Goal: Task Accomplishment & Management: Complete application form

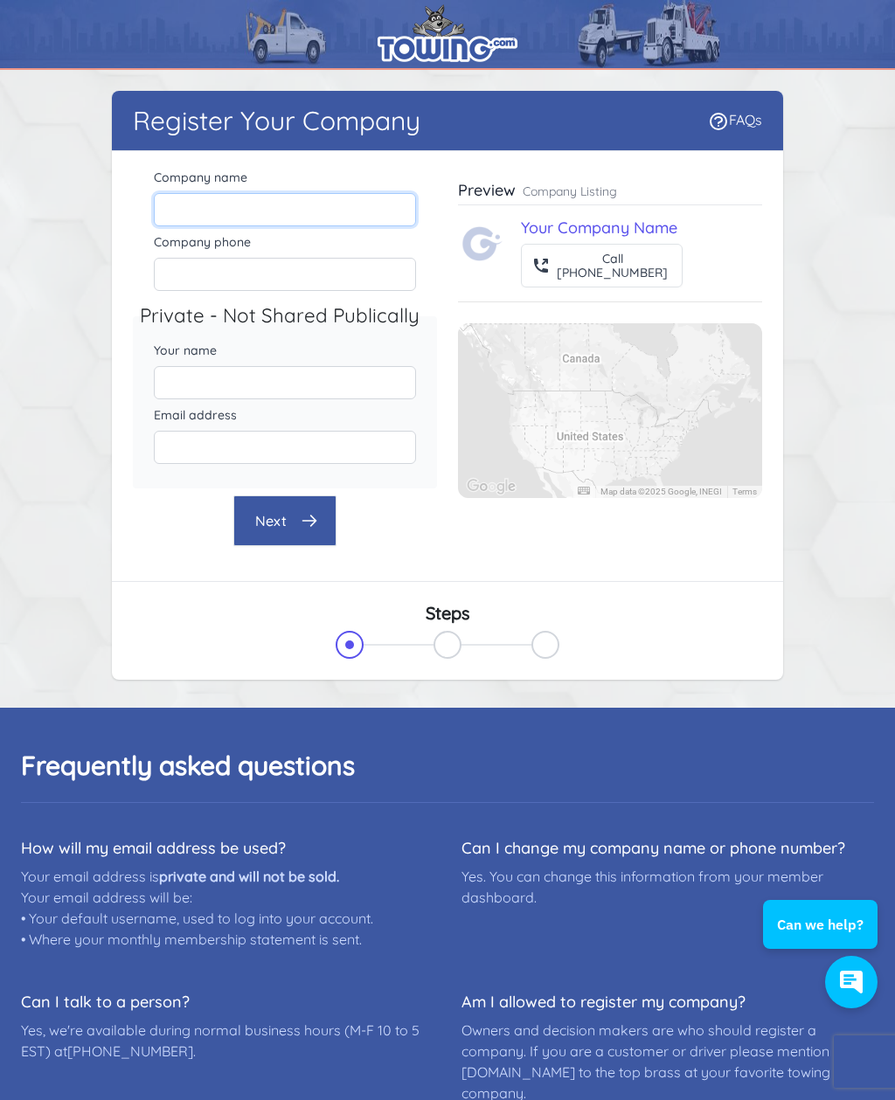
click at [308, 218] on input "Company name" at bounding box center [285, 209] width 262 height 33
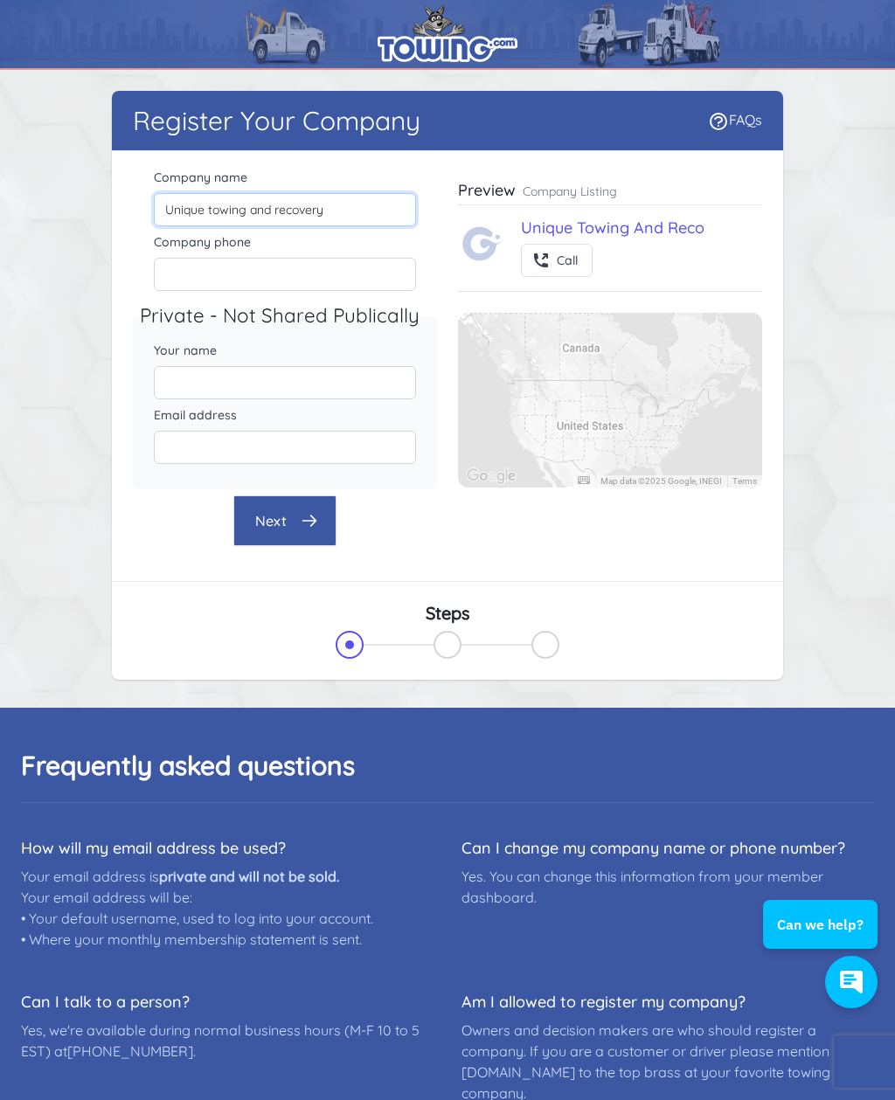
type input "Unique towing and recovery"
click at [343, 283] on input "Company phone" at bounding box center [285, 274] width 262 height 33
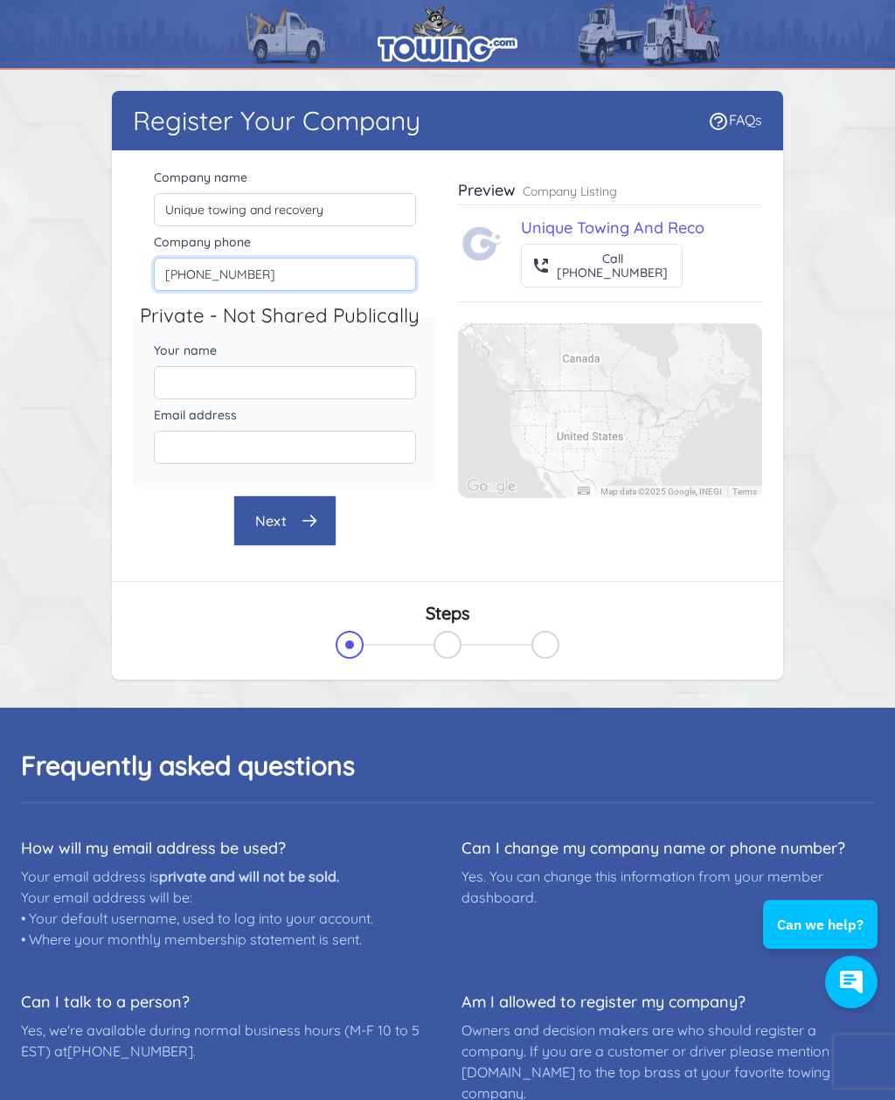
type input "[PHONE_NUMBER]"
click at [319, 386] on input "Your name" at bounding box center [285, 382] width 262 height 33
click at [332, 442] on input "Email address" at bounding box center [285, 447] width 262 height 33
click at [311, 378] on input "[PERSON_NAME]" at bounding box center [285, 382] width 262 height 33
type input "[PERSON_NAME]"
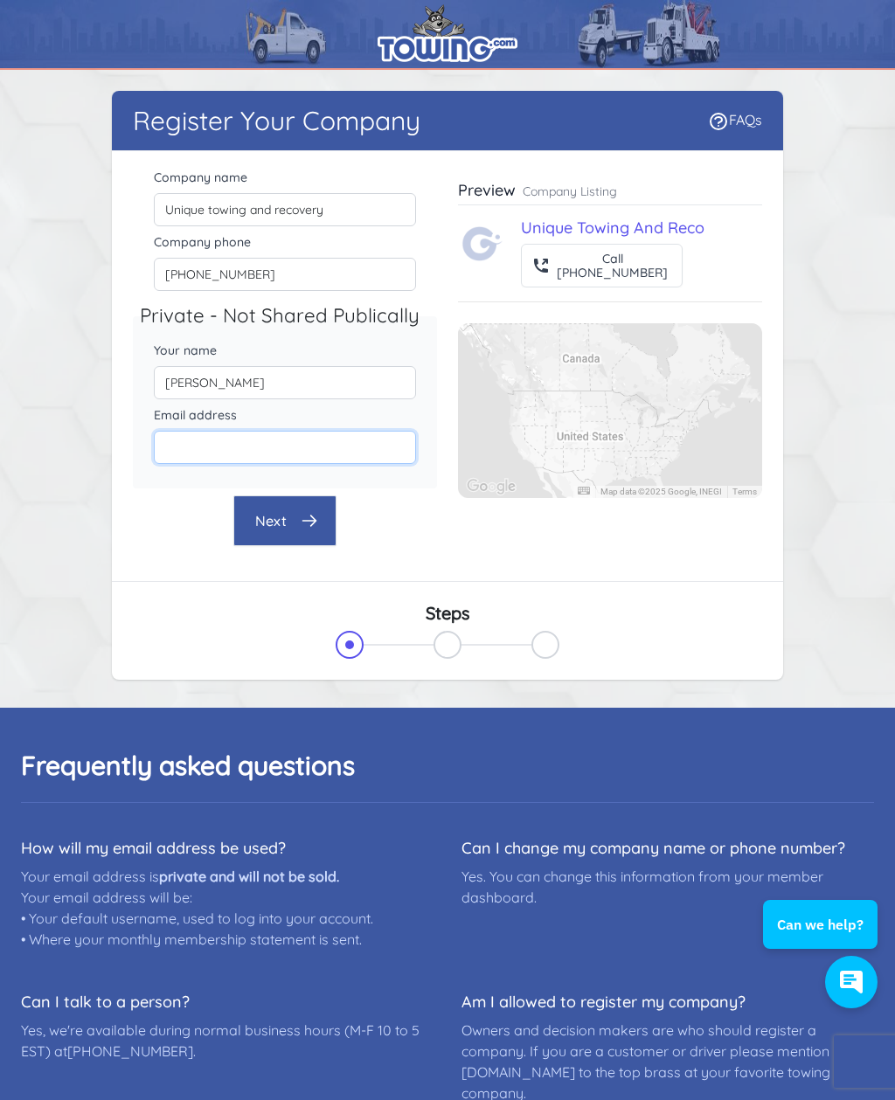
click at [346, 438] on input "Email address" at bounding box center [285, 447] width 262 height 33
type input "[EMAIL_ADDRESS][DOMAIN_NAME]"
click at [310, 535] on button "Next" at bounding box center [284, 521] width 103 height 51
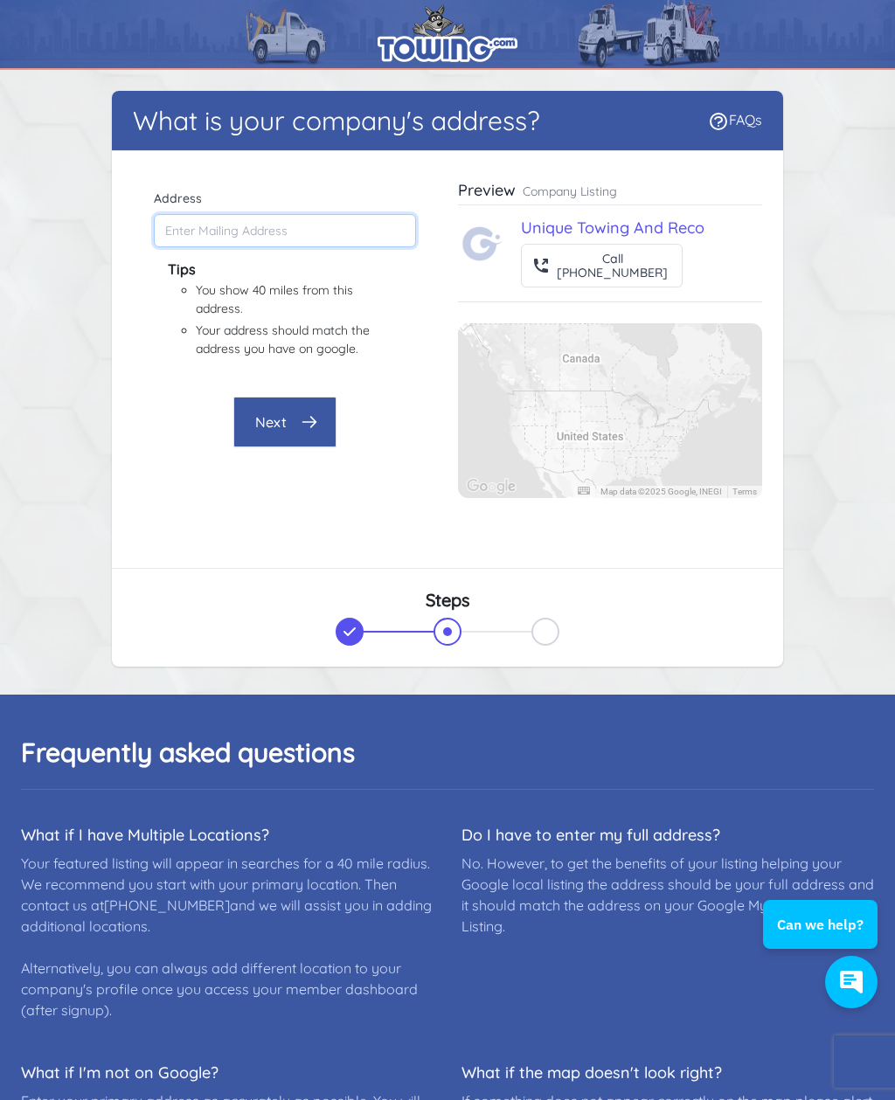
click at [301, 241] on input "Address" at bounding box center [285, 230] width 262 height 33
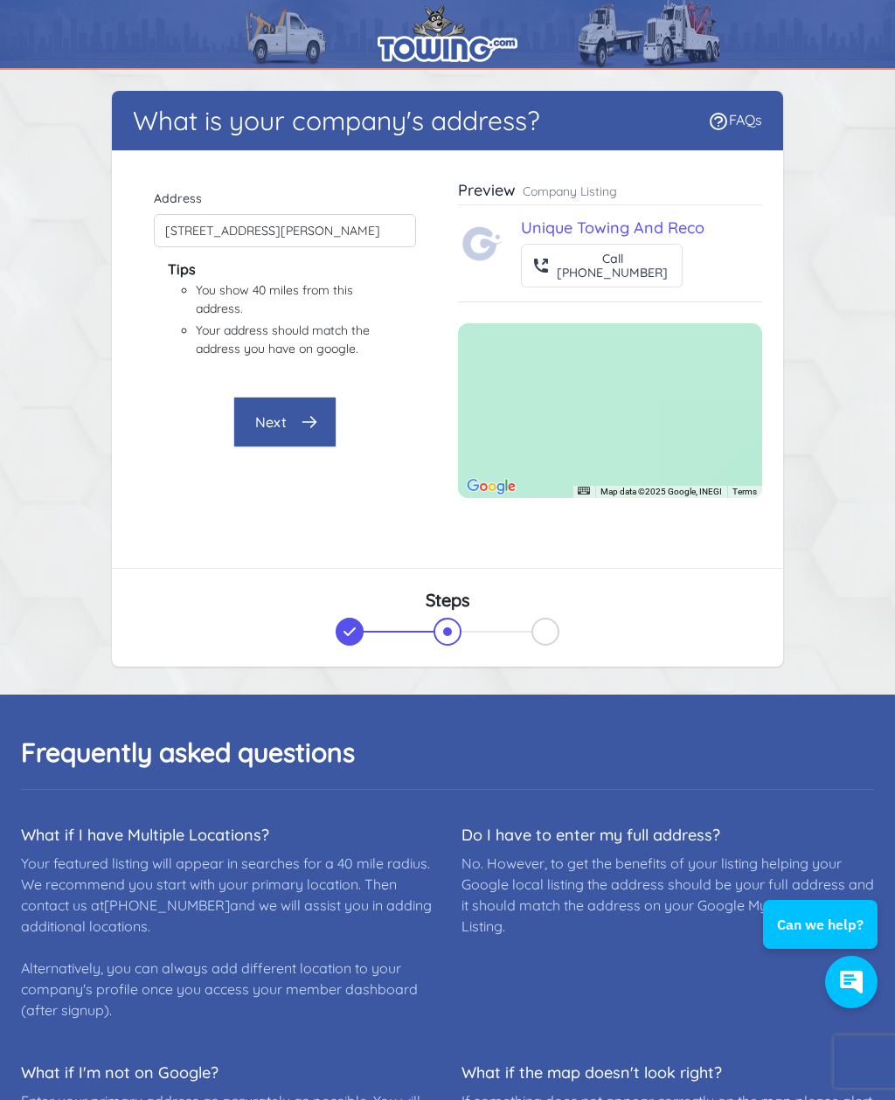
type input "[STREET_ADDRESS][PERSON_NAME][PERSON_NAME]"
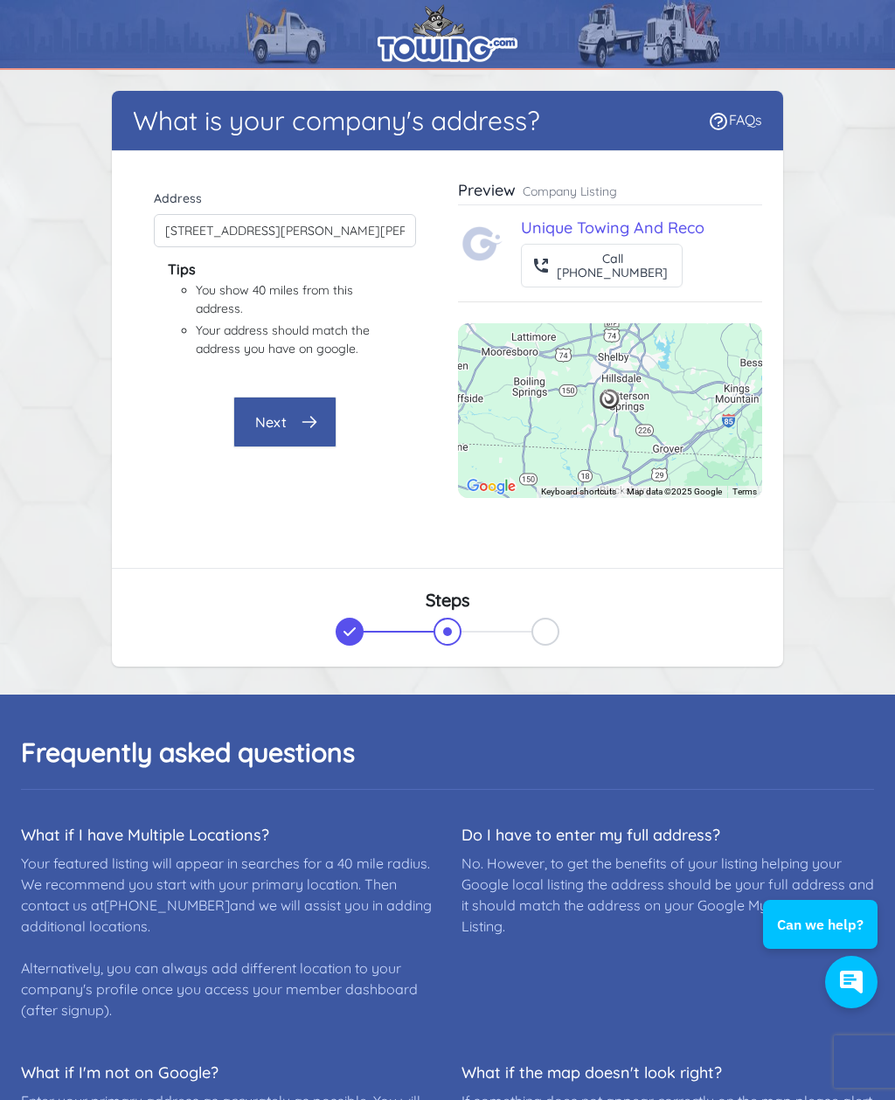
click at [305, 422] on icon "button" at bounding box center [309, 422] width 13 height 10
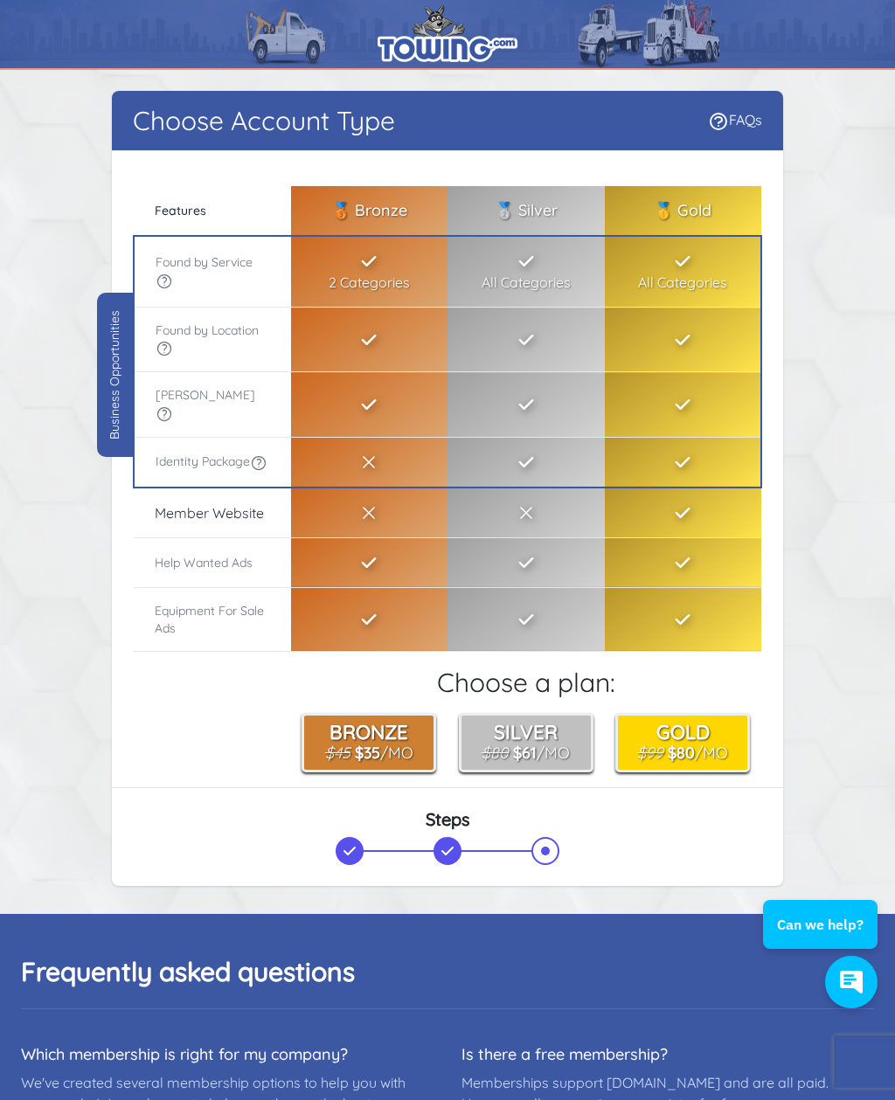
click at [540, 859] on span at bounding box center [545, 851] width 28 height 28
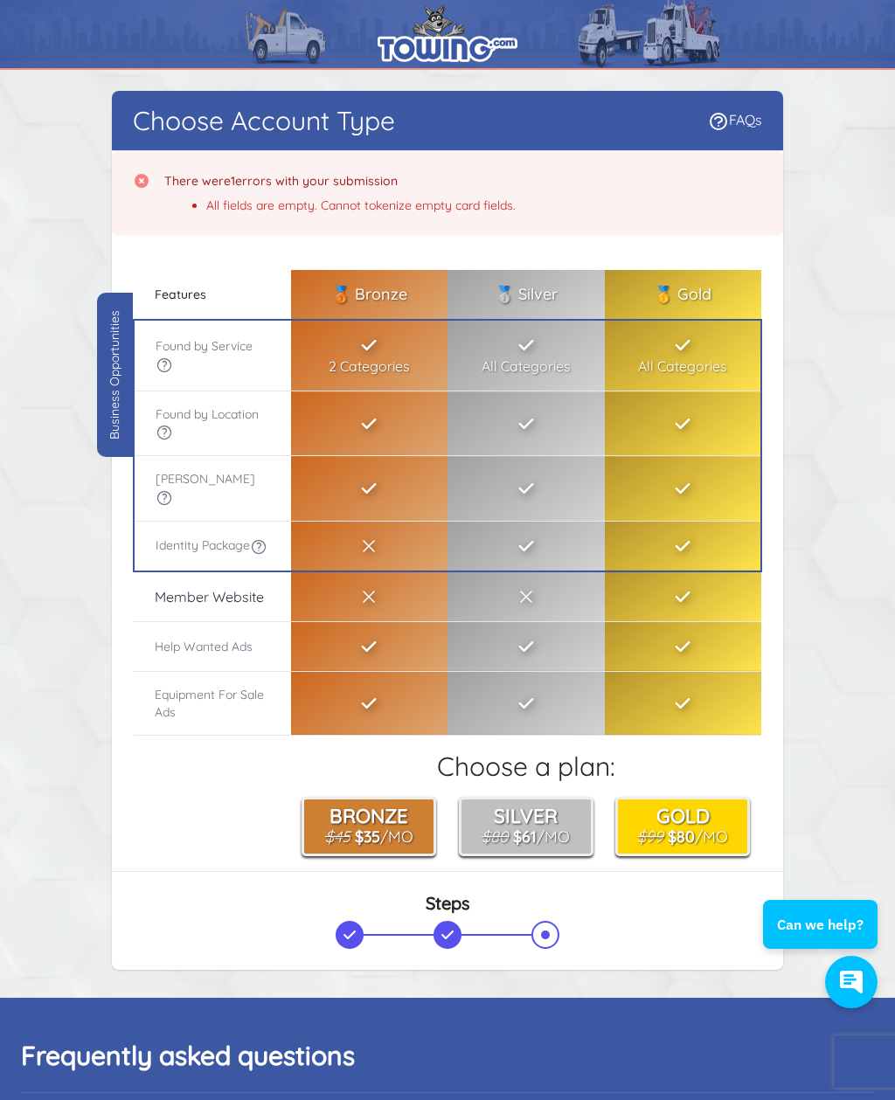
scroll to position [9, 0]
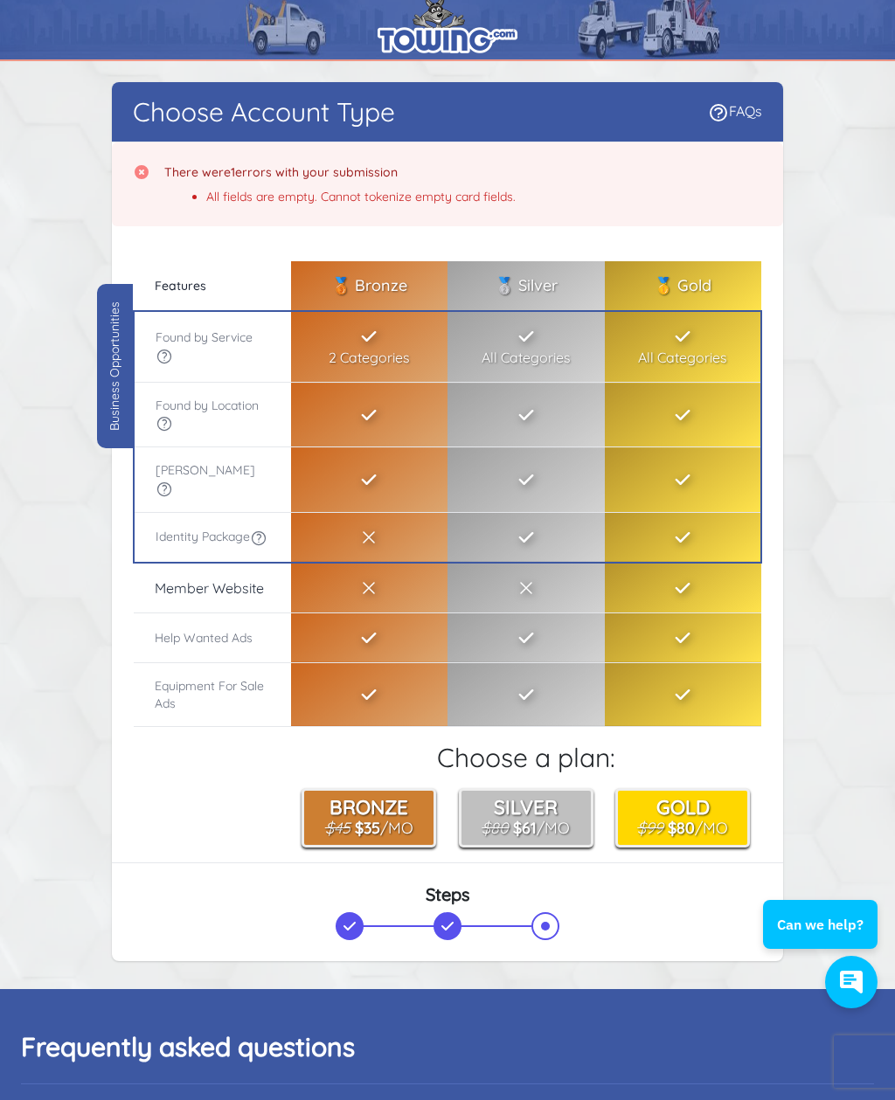
click at [681, 822] on b "$80" at bounding box center [681, 827] width 27 height 19
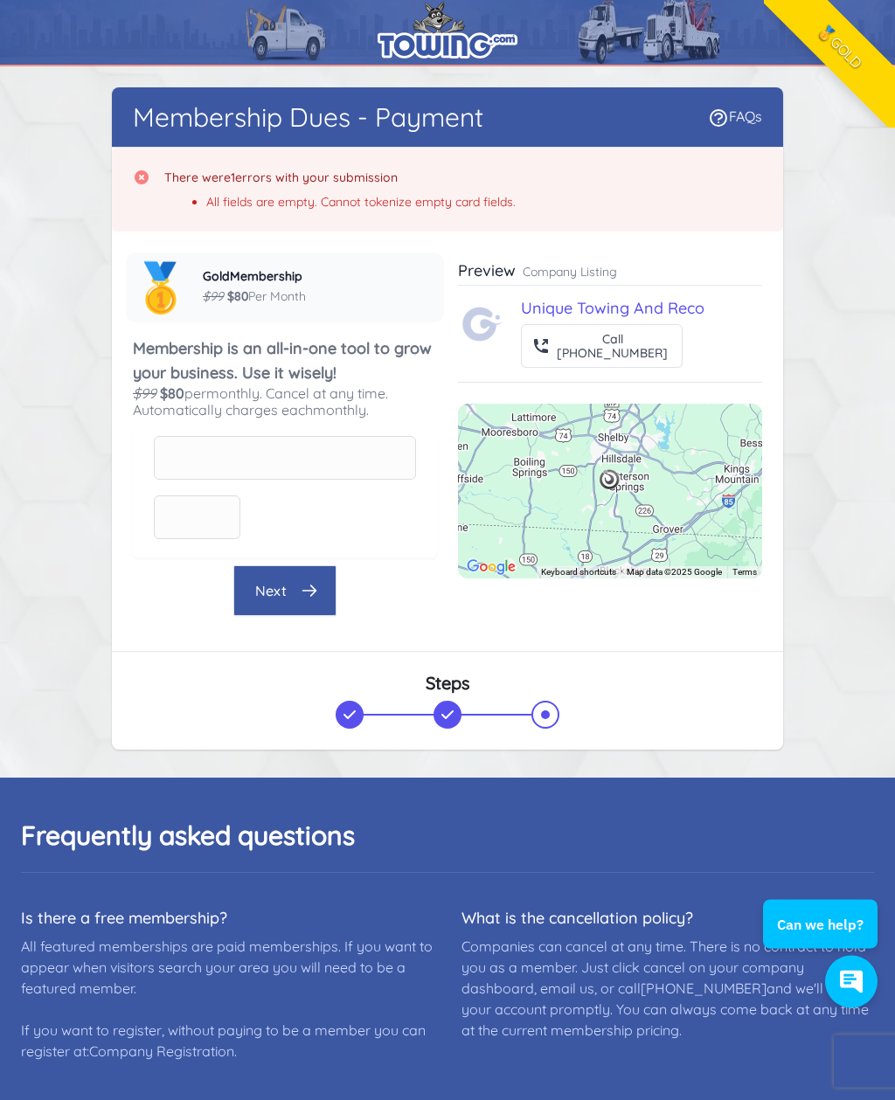
scroll to position [0, 0]
